Goal: Task Accomplishment & Management: Use online tool/utility

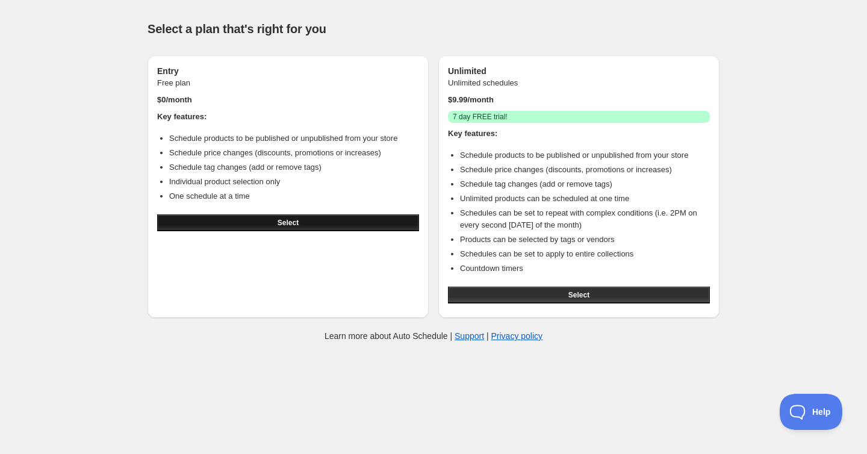
click at [350, 220] on button "Select" at bounding box center [288, 222] width 262 height 17
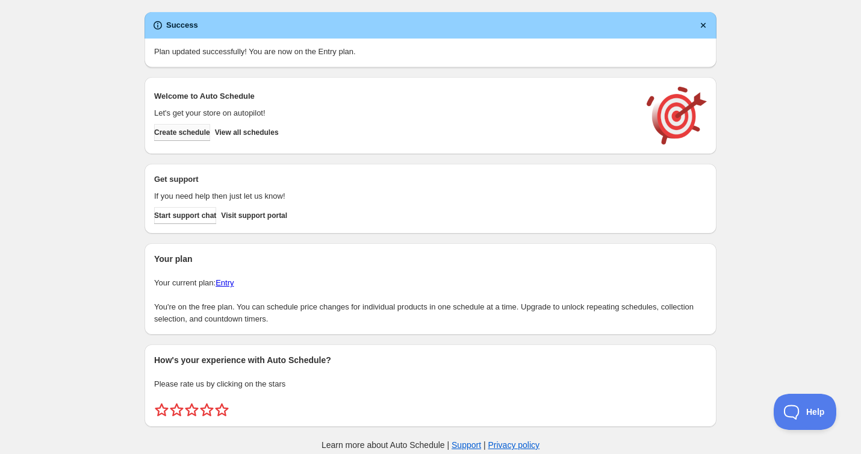
click at [187, 128] on span "Create schedule" at bounding box center [182, 133] width 56 height 10
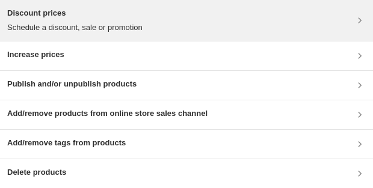
click at [170, 33] on div "Discount prices Schedule a discount, sale or promotion" at bounding box center [186, 20] width 359 height 26
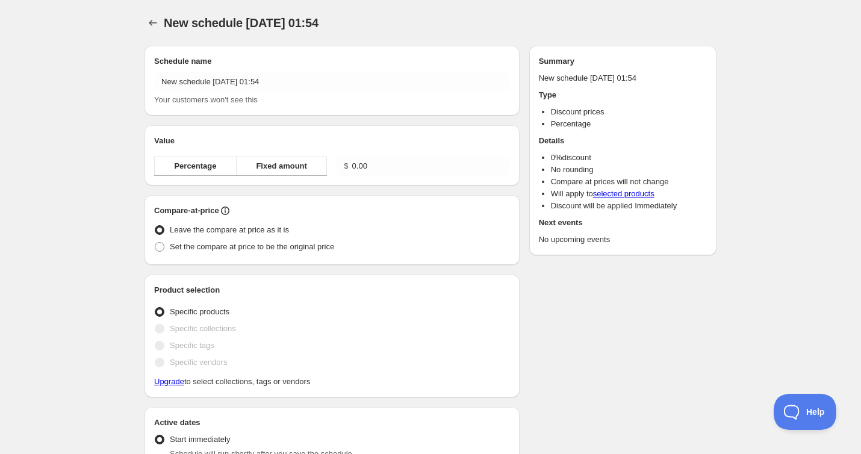
radio input "true"
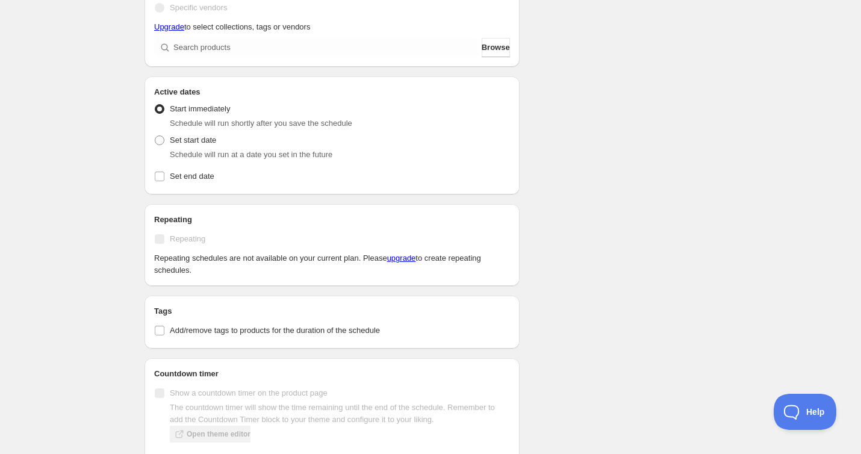
scroll to position [499, 0]
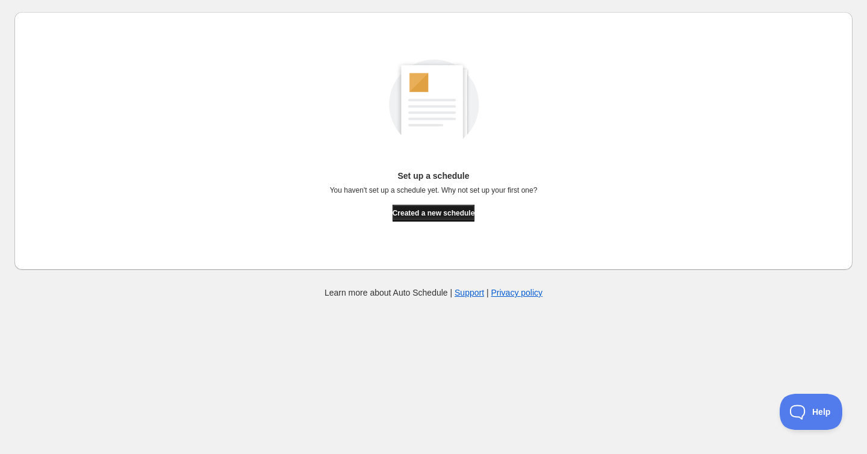
click at [453, 209] on span "Created a new schedule" at bounding box center [434, 213] width 82 height 10
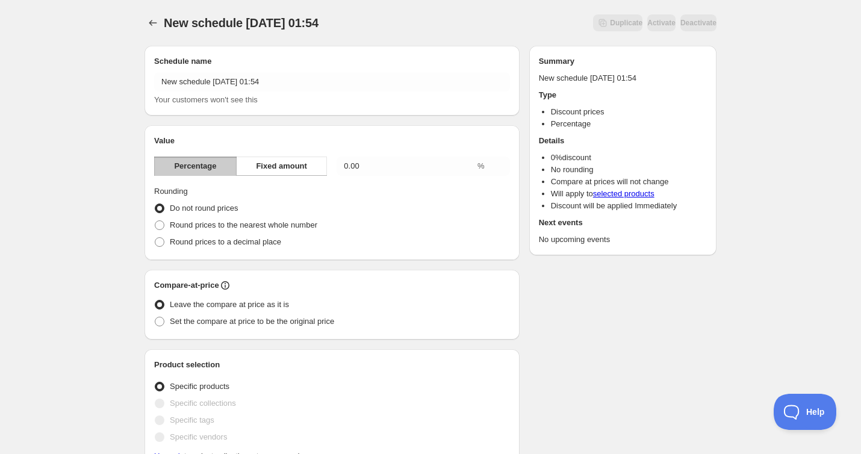
click at [212, 173] on button "Percentage" at bounding box center [195, 166] width 82 height 19
click at [459, 177] on div "Value Percentage Fixed amount 0.00 % Rounding Do not round prices Round prices …" at bounding box center [332, 193] width 356 height 116
click at [452, 167] on input "0.00" at bounding box center [406, 166] width 138 height 19
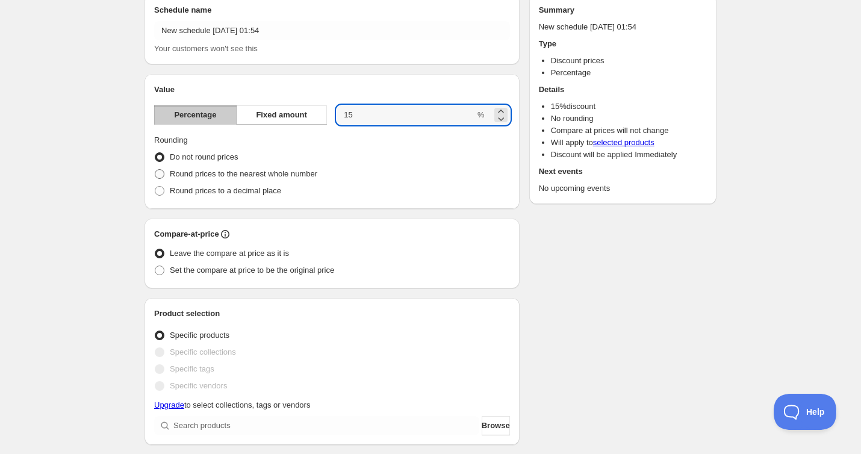
scroll to position [120, 0]
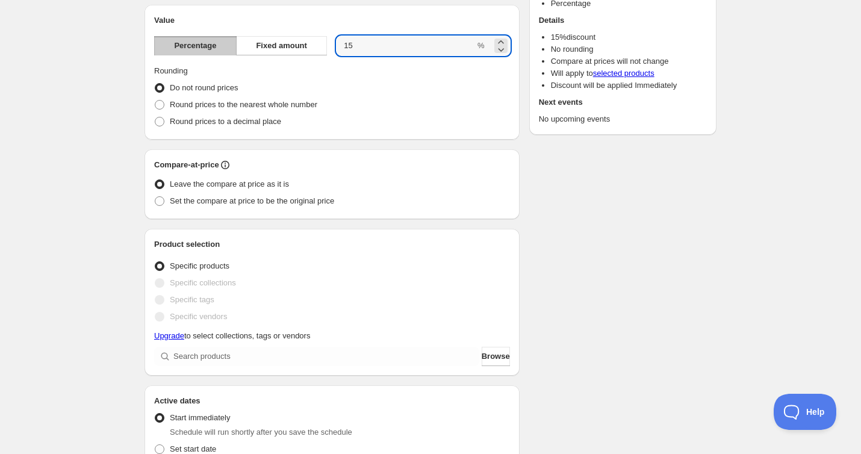
type input "15"
click at [182, 267] on span "Specific products" at bounding box center [200, 265] width 60 height 9
click at [155, 262] on input "Specific products" at bounding box center [155, 261] width 1 height 1
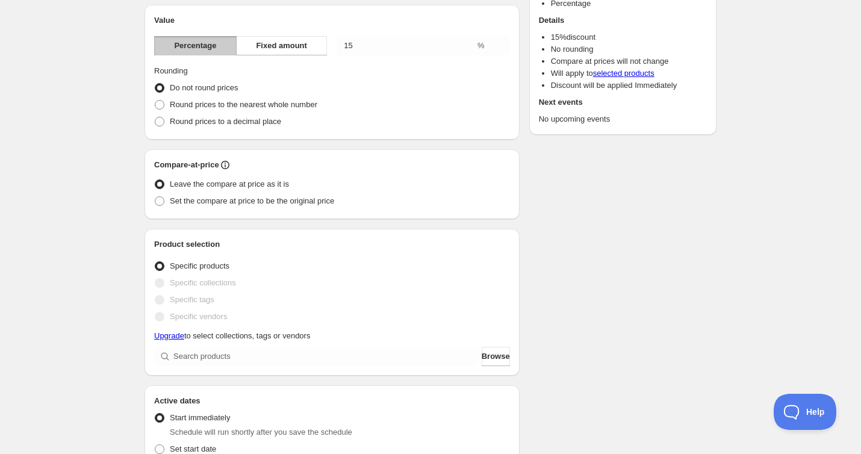
click at [173, 285] on span "Specific collections" at bounding box center [203, 282] width 66 height 9
click at [148, 281] on div "Product selection Entity type Specific products Specific collections Specific t…" at bounding box center [331, 302] width 375 height 147
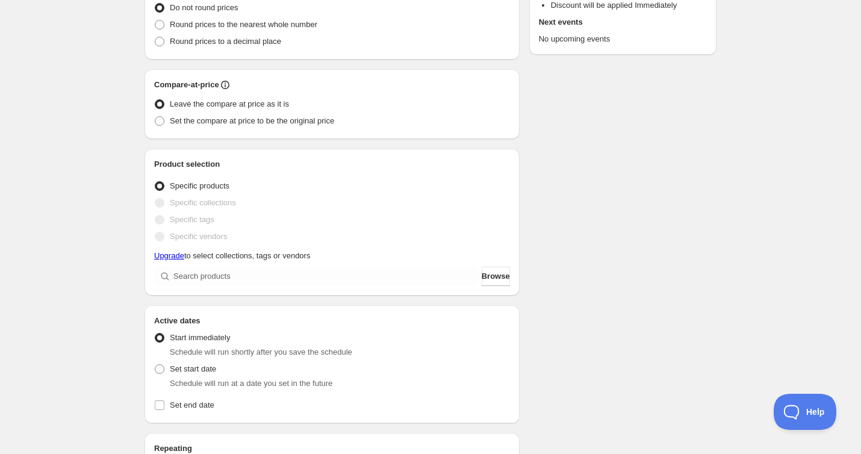
scroll to position [301, 0]
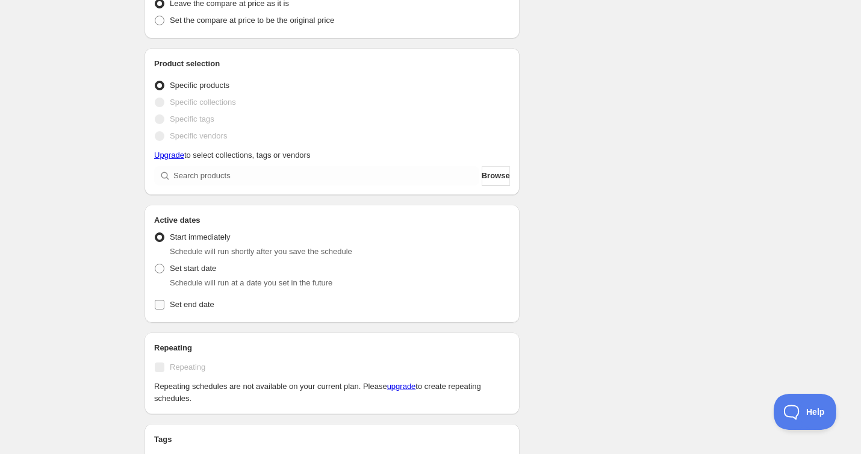
click at [160, 305] on input "Set end date" at bounding box center [160, 305] width 10 height 10
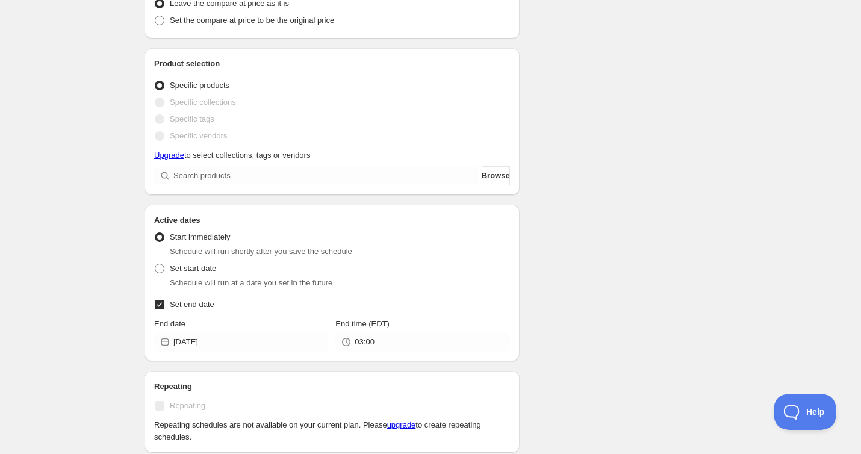
click at [160, 305] on input "Set end date" at bounding box center [160, 305] width 10 height 10
checkbox input "false"
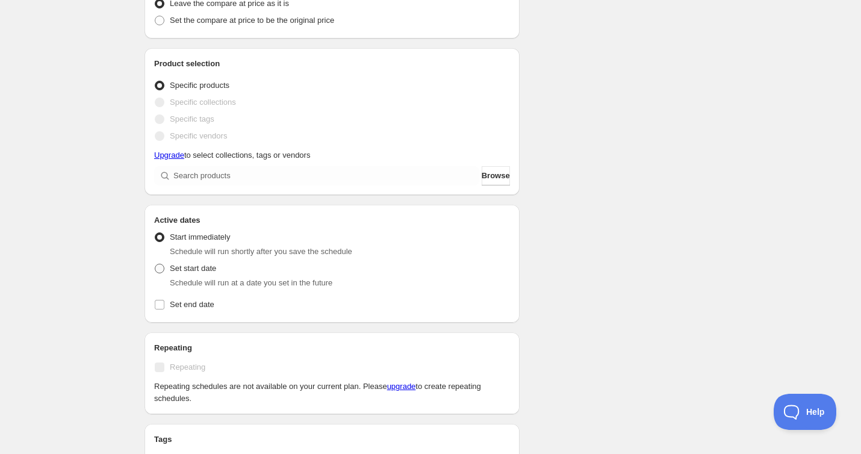
click at [164, 270] on span at bounding box center [159, 268] width 11 height 11
click at [155, 264] on input "Set start date" at bounding box center [155, 264] width 1 height 1
radio input "true"
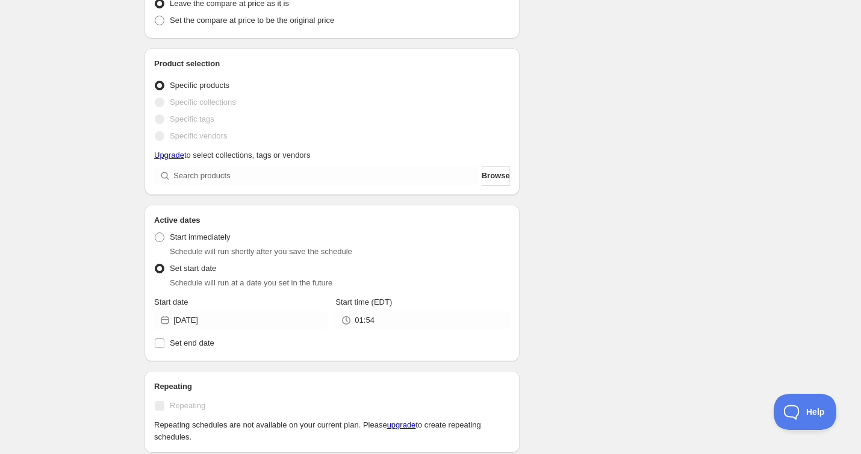
click at [164, 270] on span at bounding box center [159, 268] width 11 height 11
click at [155, 264] on input "Set start date" at bounding box center [155, 264] width 1 height 1
click at [167, 238] on label "Start immediately" at bounding box center [192, 237] width 76 height 17
click at [155, 233] on input "Start immediately" at bounding box center [155, 232] width 1 height 1
radio input "true"
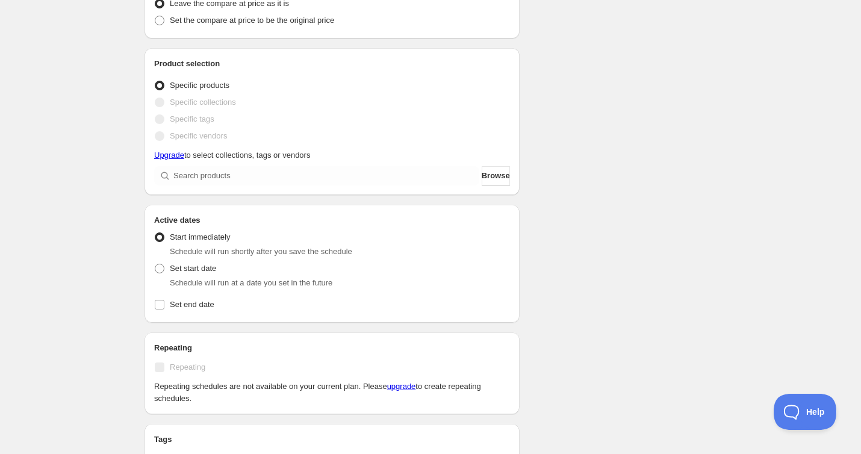
click at [167, 238] on label "Start immediately" at bounding box center [192, 237] width 76 height 17
click at [155, 233] on input "Start immediately" at bounding box center [155, 232] width 1 height 1
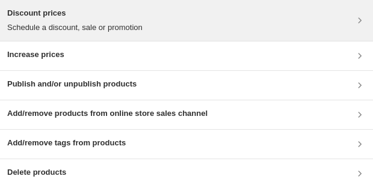
click at [184, 13] on div "Discount prices Schedule a discount, sale or promotion" at bounding box center [186, 20] width 359 height 26
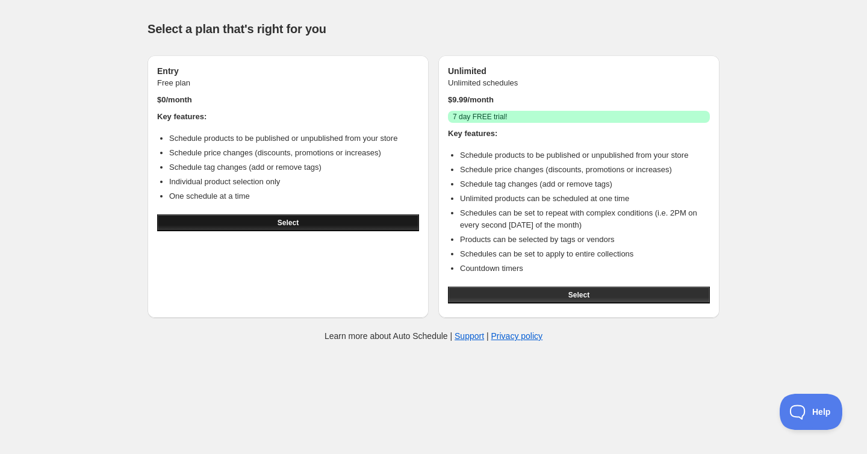
click at [297, 223] on span "Select" at bounding box center [288, 223] width 21 height 10
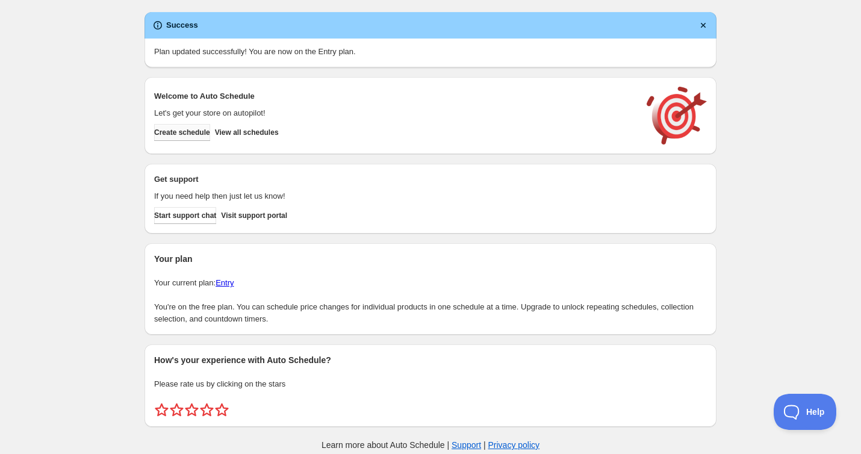
click at [204, 129] on span "Create schedule" at bounding box center [182, 133] width 56 height 10
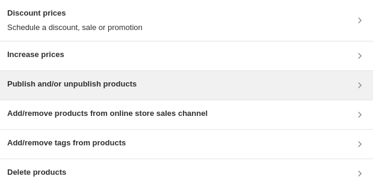
click at [95, 85] on h3 "Publish and/or unpublish products" at bounding box center [71, 84] width 129 height 12
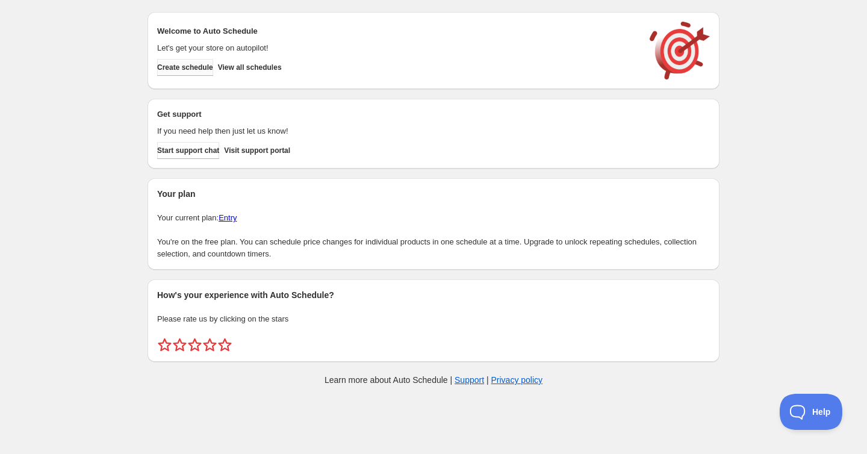
click at [188, 74] on button "Create schedule" at bounding box center [185, 67] width 56 height 17
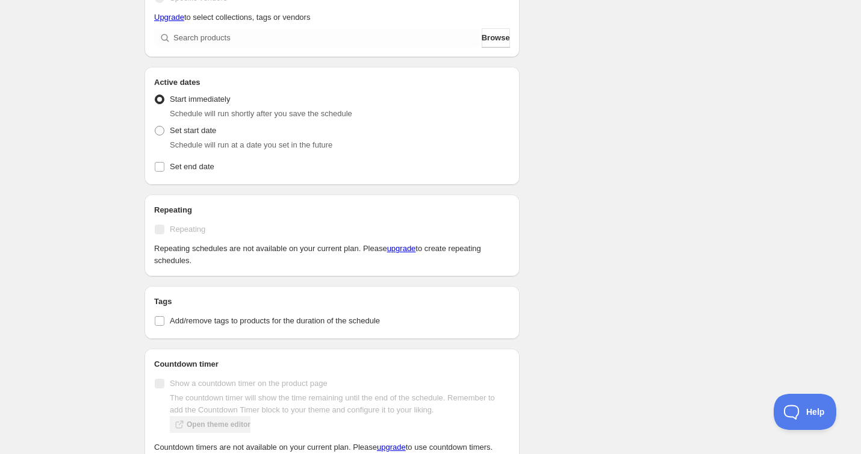
scroll to position [499, 0]
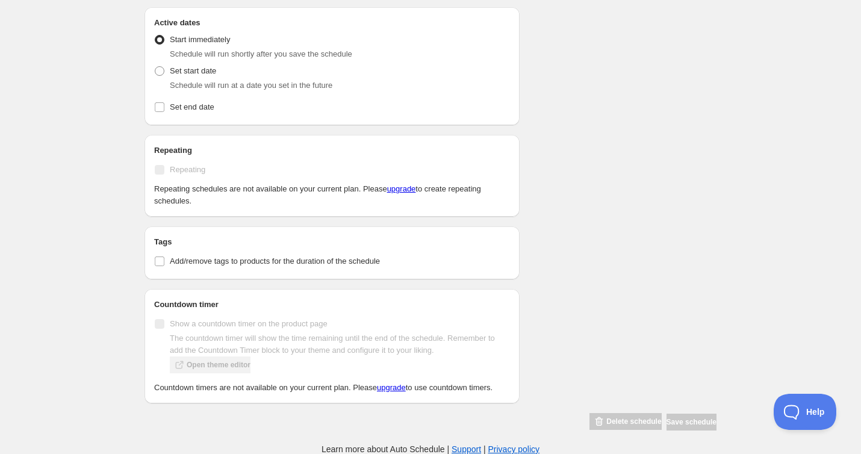
click at [202, 367] on span "The countdown timer will show the time remaining until the end of the schedule.…" at bounding box center [340, 352] width 340 height 40
click at [158, 266] on input "Add/remove tags to products for the duration of the schedule" at bounding box center [160, 261] width 10 height 10
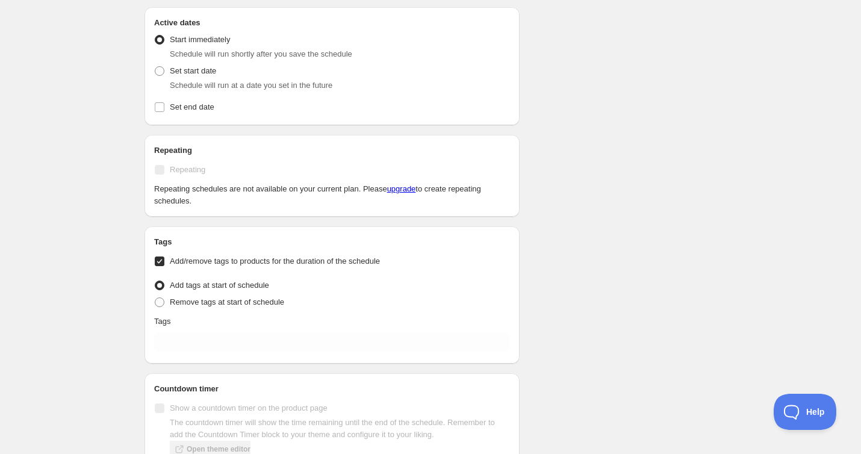
click at [159, 264] on input "Add/remove tags to products for the duration of the schedule" at bounding box center [160, 261] width 10 height 10
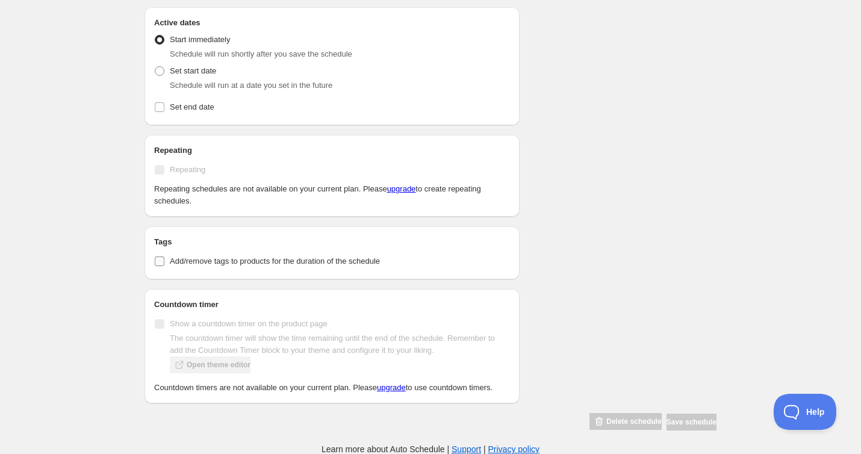
click at [159, 264] on input "Add/remove tags to products for the duration of the schedule" at bounding box center [160, 261] width 10 height 10
checkbox input "true"
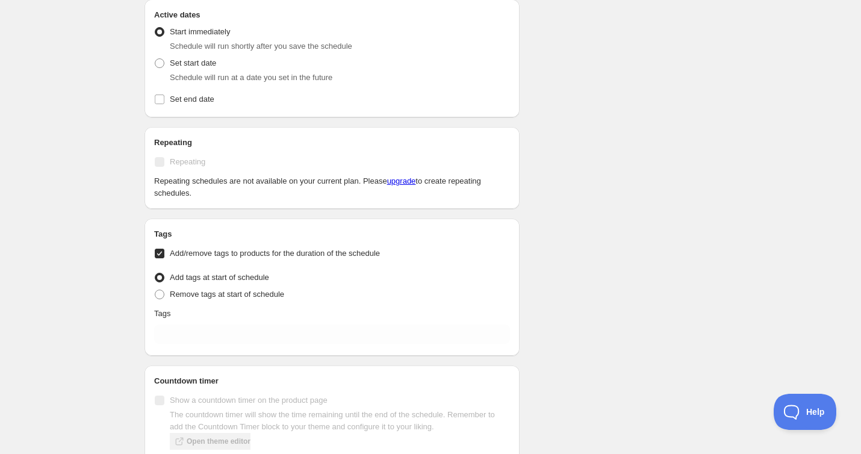
scroll to position [583, 0]
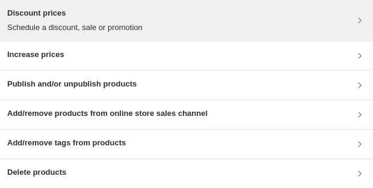
click at [116, 24] on p "Schedule a discount, sale or promotion" at bounding box center [74, 28] width 135 height 12
